Goal: Complete application form

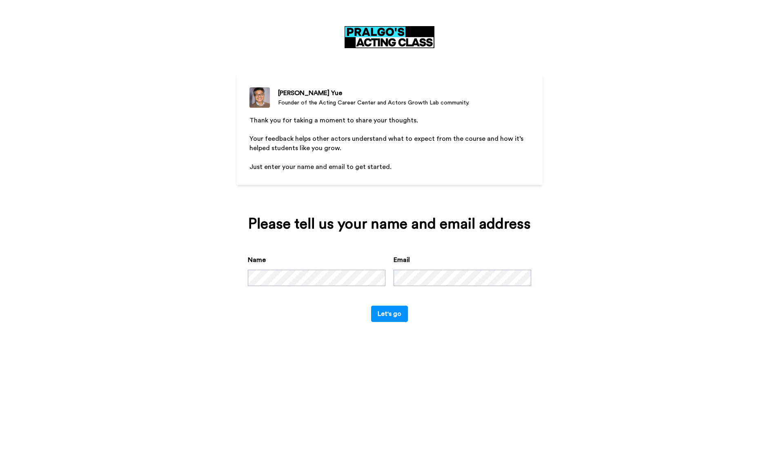
click at [371, 306] on button "Let's go" at bounding box center [389, 314] width 37 height 16
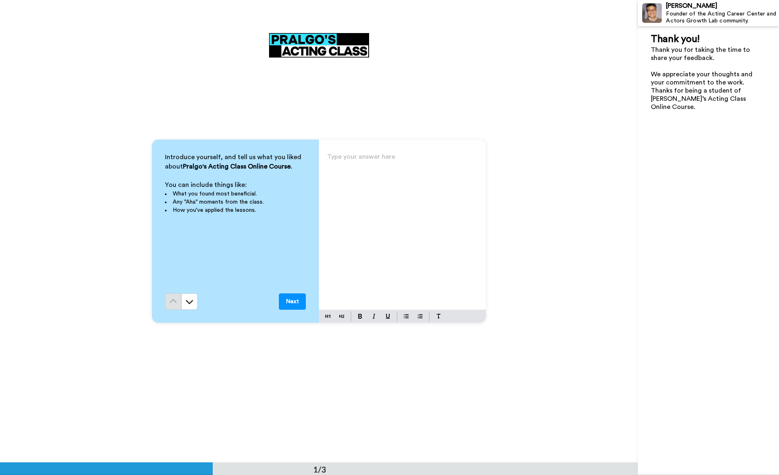
click at [366, 159] on p "Type your answer here ﻿" at bounding box center [402, 159] width 151 height 11
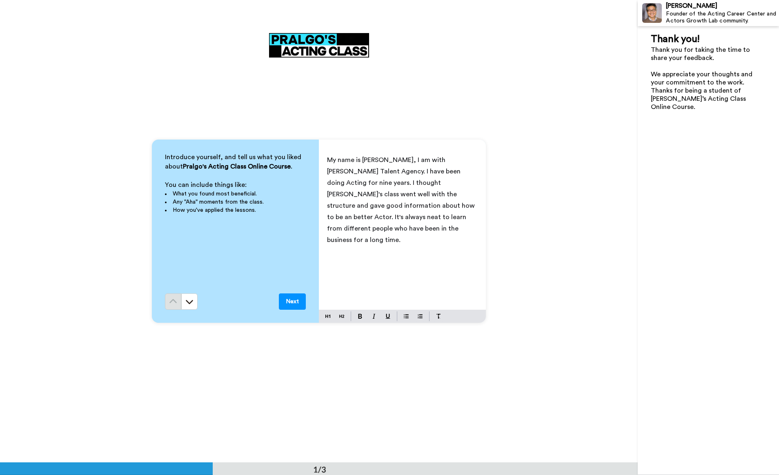
click at [294, 300] on button "Next" at bounding box center [292, 302] width 27 height 16
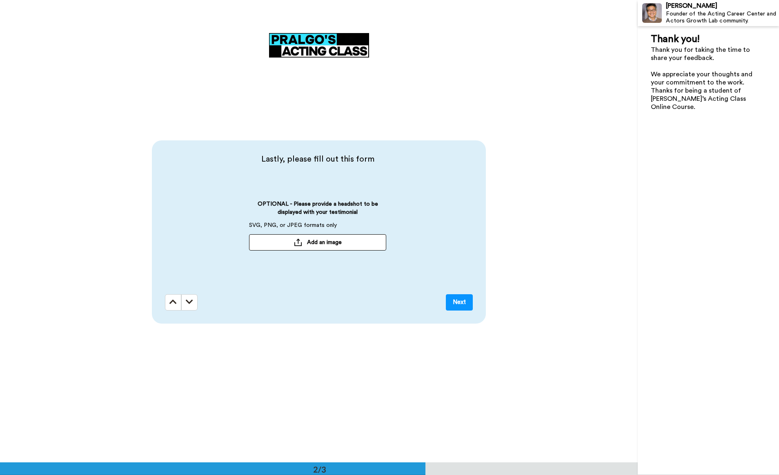
scroll to position [463, 0]
click at [325, 245] on span "Add an image" at bounding box center [324, 242] width 35 height 8
click at [455, 300] on button "Next" at bounding box center [459, 302] width 27 height 16
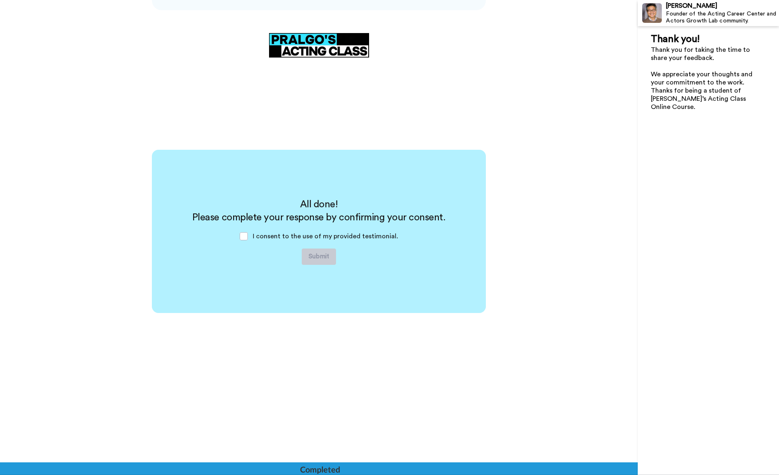
scroll to position [776, 0]
click at [243, 236] on span at bounding box center [244, 236] width 8 height 8
click at [327, 258] on button "Submit" at bounding box center [319, 256] width 34 height 16
